Goal: Navigation & Orientation: Find specific page/section

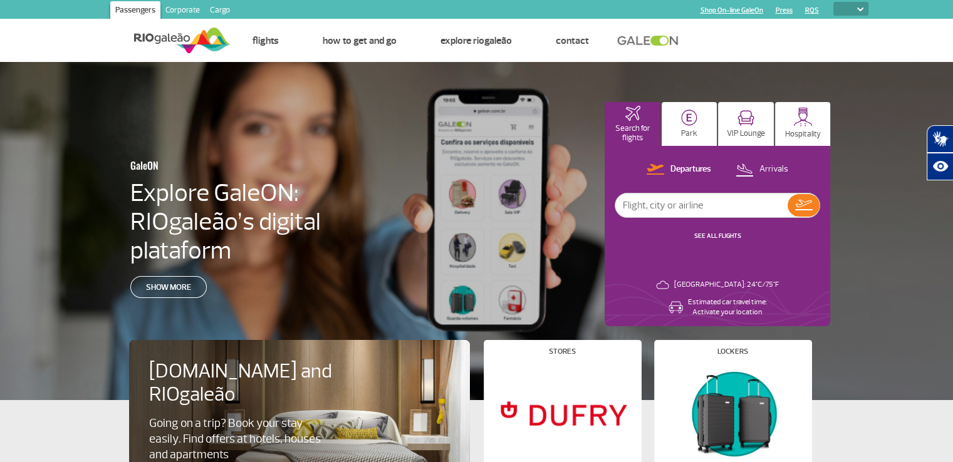
click at [858, 11] on select "PT ENG ESP" at bounding box center [850, 9] width 35 height 14
select select "es"
click at [833, 2] on select "PT ENG ESP" at bounding box center [850, 9] width 35 height 14
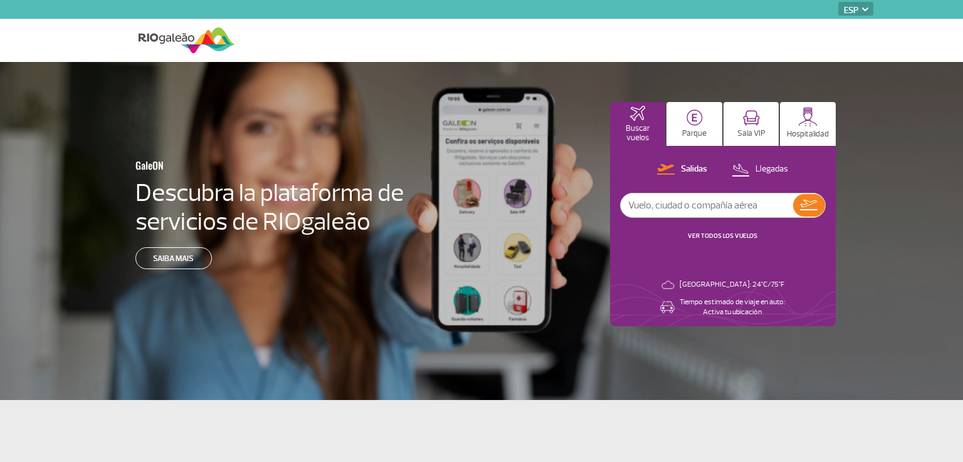
select select "es"
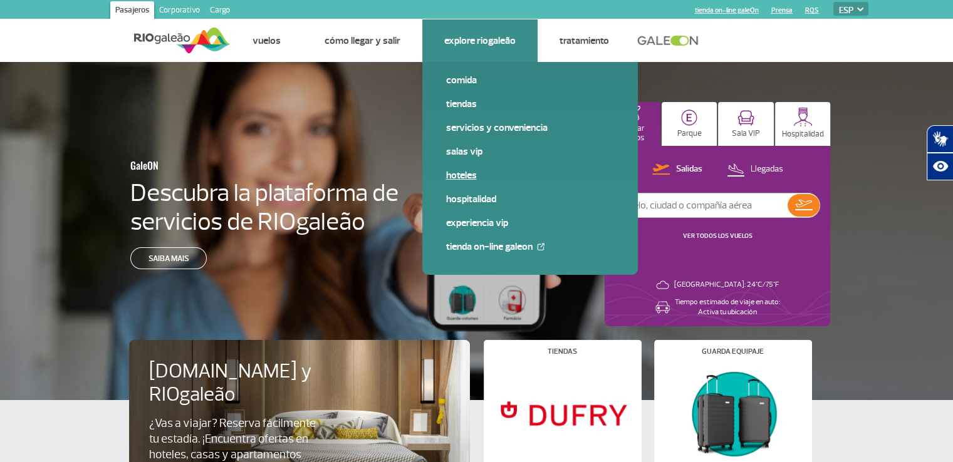
click at [462, 171] on link "Hoteles" at bounding box center [530, 176] width 168 height 14
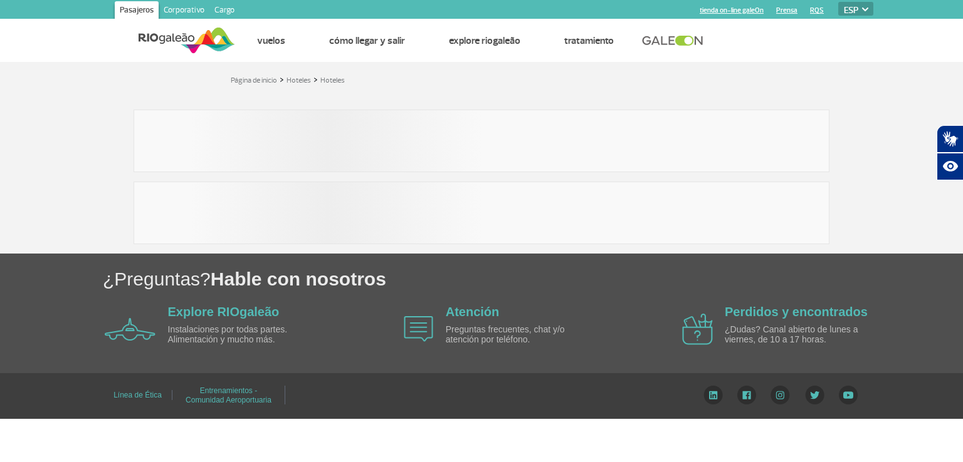
select select "es"
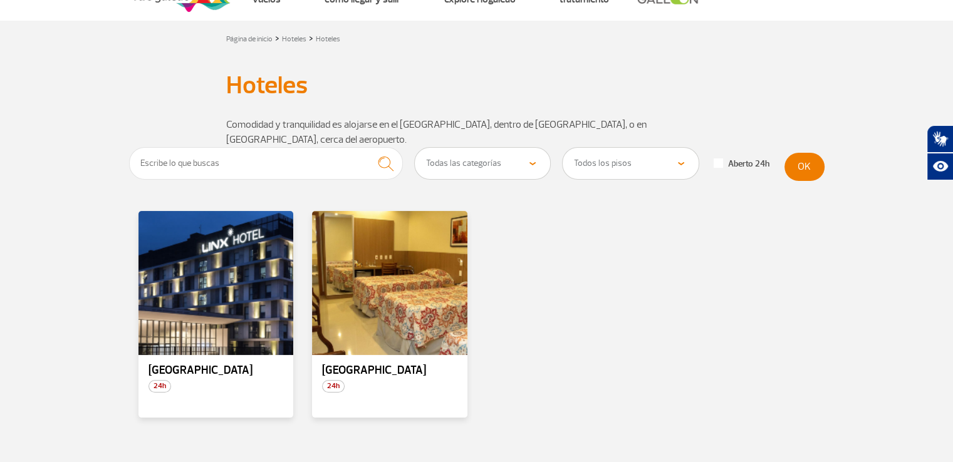
scroll to position [40, 0]
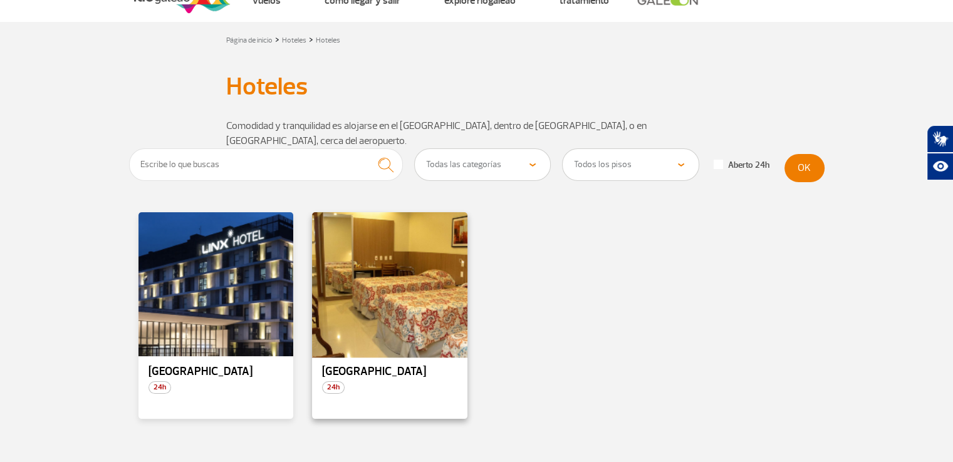
click at [394, 274] on div at bounding box center [390, 284] width 158 height 147
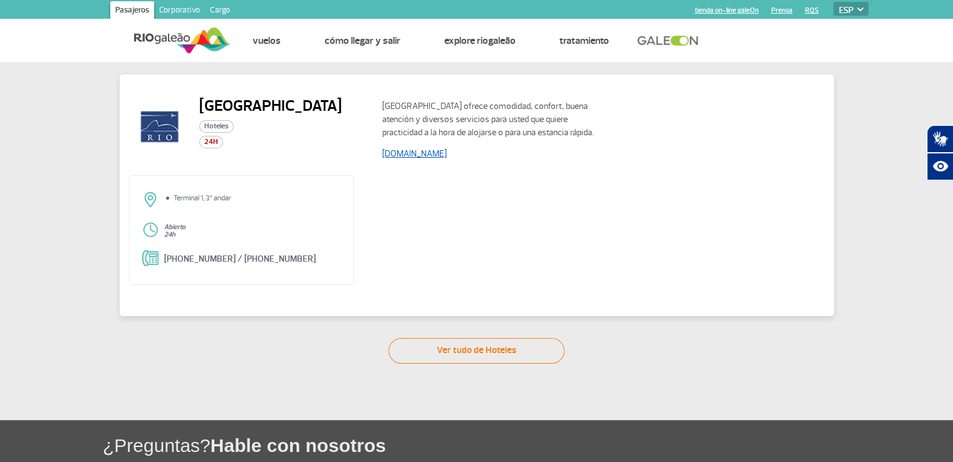
click at [441, 155] on link "www.rioaeroportohotel.com.br" at bounding box center [414, 154] width 65 height 11
